Goal: Information Seeking & Learning: Learn about a topic

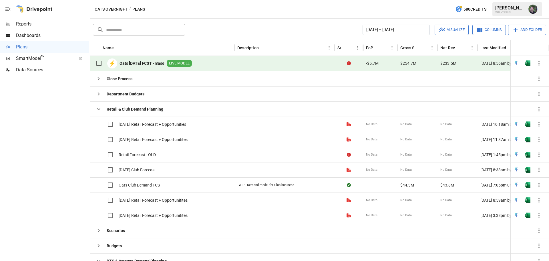
click at [38, 181] on div at bounding box center [44, 168] width 89 height 185
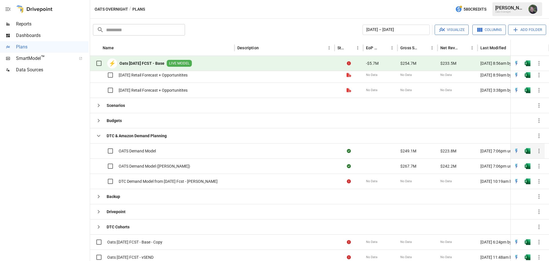
scroll to position [121, 0]
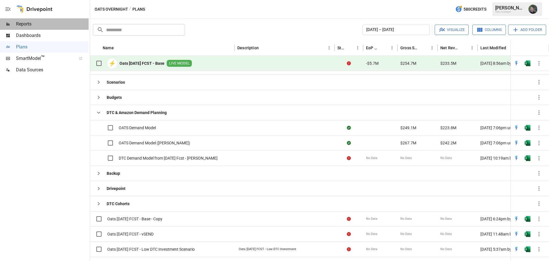
click at [22, 23] on span "Reports" at bounding box center [52, 24] width 73 height 7
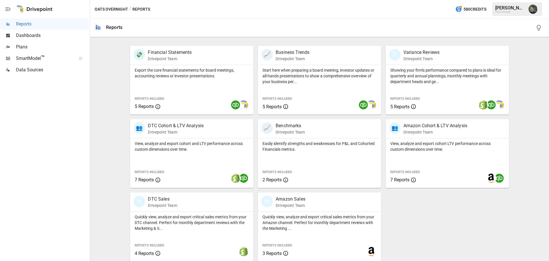
scroll to position [110, 0]
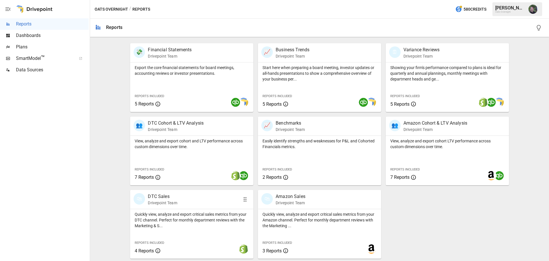
click at [160, 200] on p "Drivepoint Team" at bounding box center [162, 203] width 29 height 6
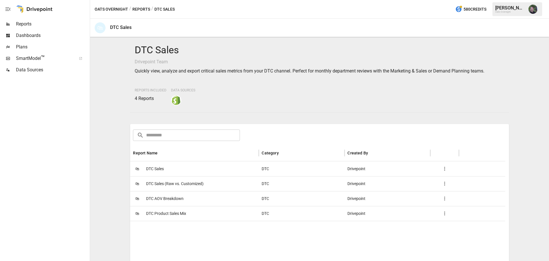
click at [161, 164] on span "DTC Sales" at bounding box center [155, 168] width 18 height 15
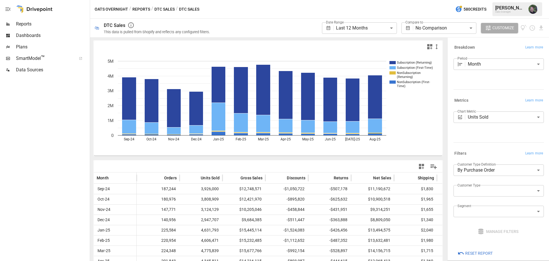
click at [33, 25] on span "Reports" at bounding box center [52, 24] width 73 height 7
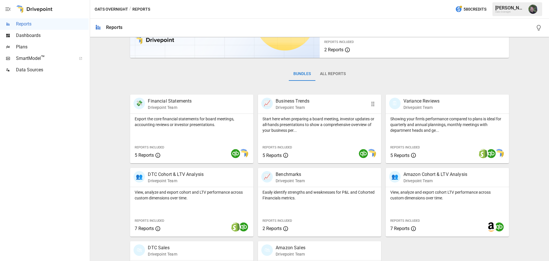
scroll to position [110, 0]
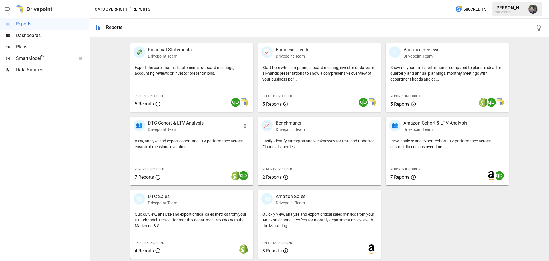
click at [186, 124] on p "DTC Cohort & LTV Analysis" at bounding box center [176, 123] width 56 height 7
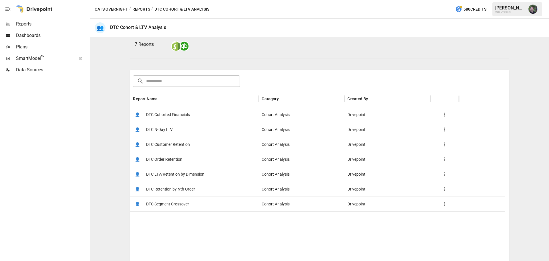
scroll to position [57, 0]
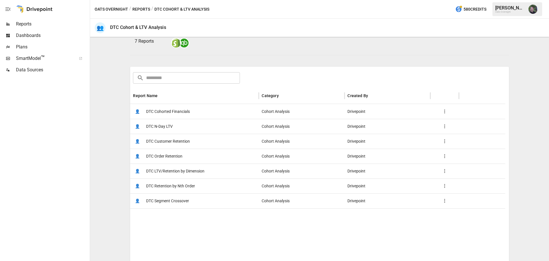
click at [181, 142] on span "DTC Customer Retention" at bounding box center [168, 141] width 44 height 15
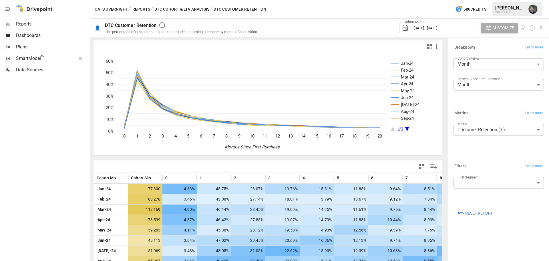
click at [19, 47] on span "Plans" at bounding box center [52, 46] width 73 height 7
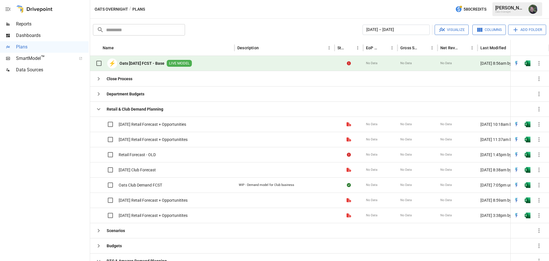
click at [30, 24] on span "Reports" at bounding box center [52, 24] width 73 height 7
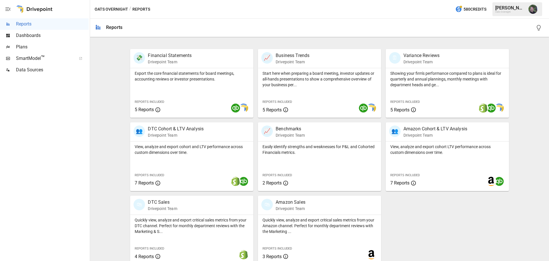
scroll to position [110, 0]
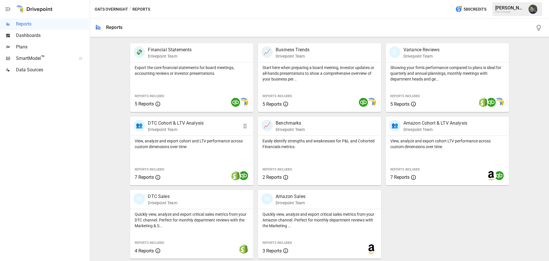
click at [183, 123] on p "DTC Cohort & LTV Analysis" at bounding box center [176, 123] width 56 height 7
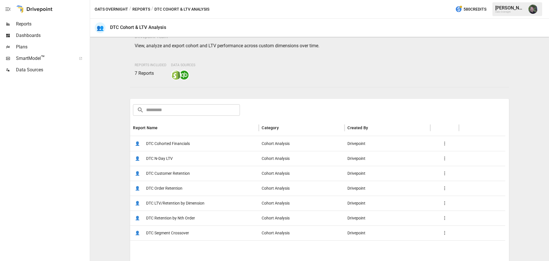
scroll to position [29, 0]
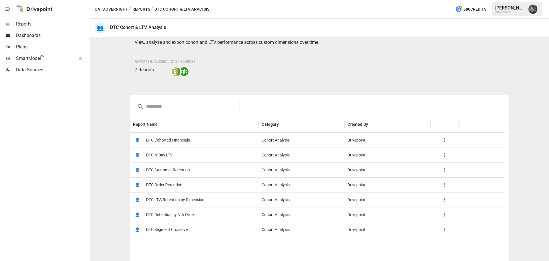
click at [175, 171] on span "DTC Customer Retention" at bounding box center [168, 170] width 44 height 15
